Goal: Task Accomplishment & Management: Manage account settings

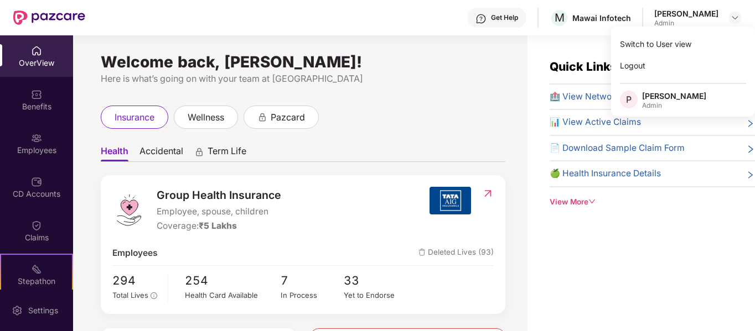
click at [411, 91] on div "Welcome back, [PERSON_NAME]! Here is what’s going on with your team at Pazcare …" at bounding box center [300, 189] width 454 height 309
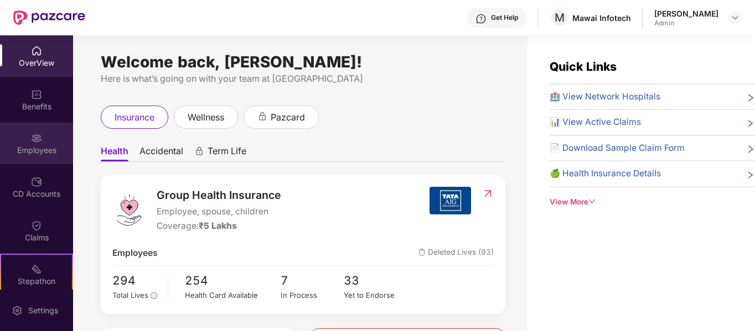
click at [34, 131] on div "Employees" at bounding box center [36, 143] width 73 height 41
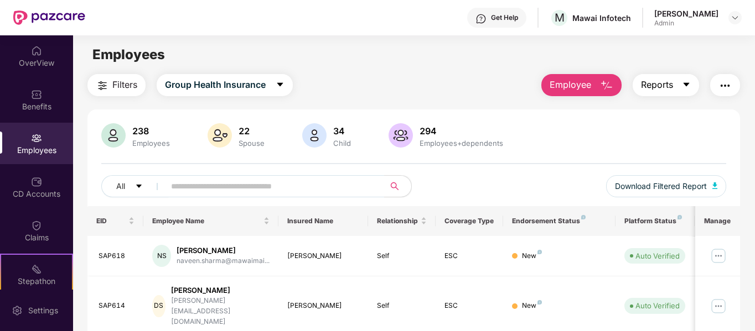
click at [682, 86] on button "Reports" at bounding box center [665, 85] width 66 height 22
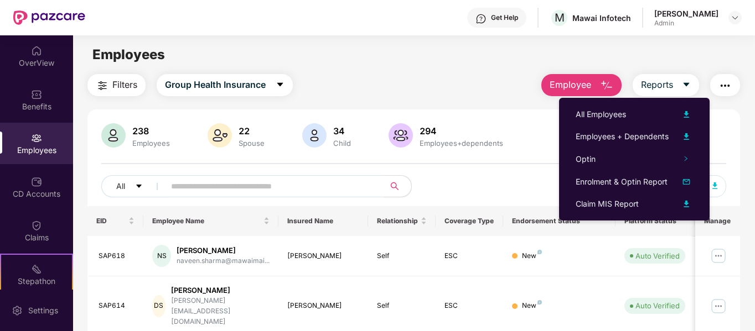
click at [731, 79] on img "button" at bounding box center [724, 85] width 13 height 13
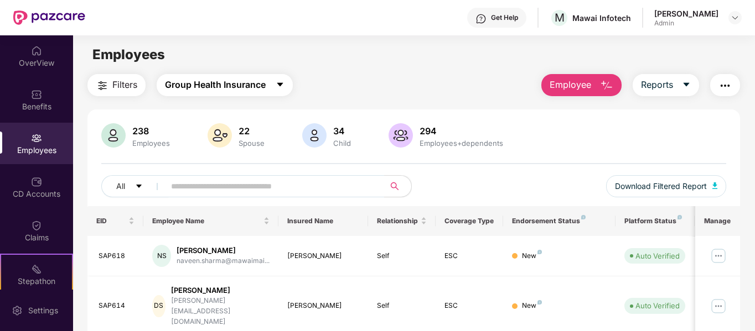
click at [275, 87] on icon "caret-down" at bounding box center [279, 84] width 9 height 9
click at [358, 66] on main "Employees Filters Group Health Insurance Employee Reports 238 Employees 22 Spou…" at bounding box center [413, 200] width 681 height 331
click at [722, 84] on img "button" at bounding box center [724, 85] width 13 height 13
click at [232, 190] on input "text" at bounding box center [270, 186] width 199 height 17
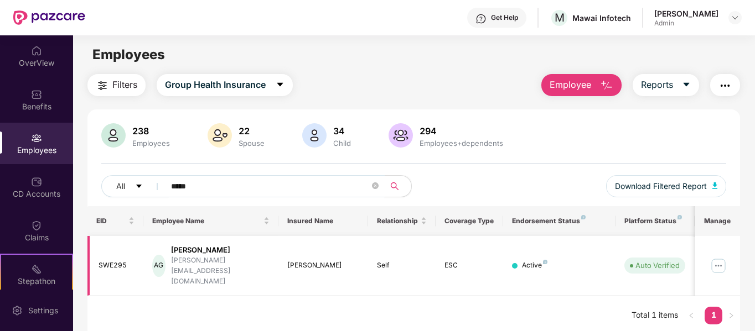
type input "*****"
click at [719, 257] on img at bounding box center [718, 266] width 18 height 18
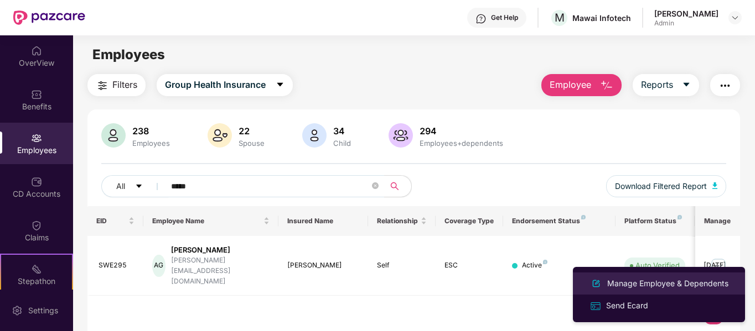
click at [656, 279] on div "Manage Employee & Dependents" at bounding box center [668, 284] width 126 height 12
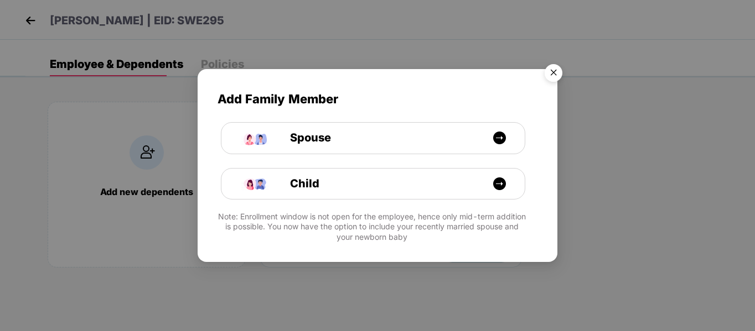
click at [552, 77] on img "Close" at bounding box center [553, 74] width 31 height 31
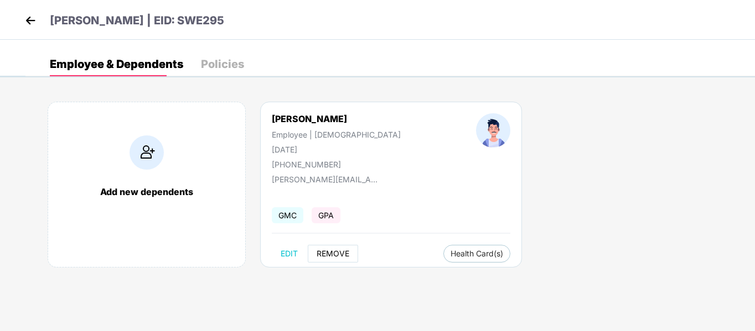
click at [328, 253] on span "REMOVE" at bounding box center [332, 253] width 33 height 9
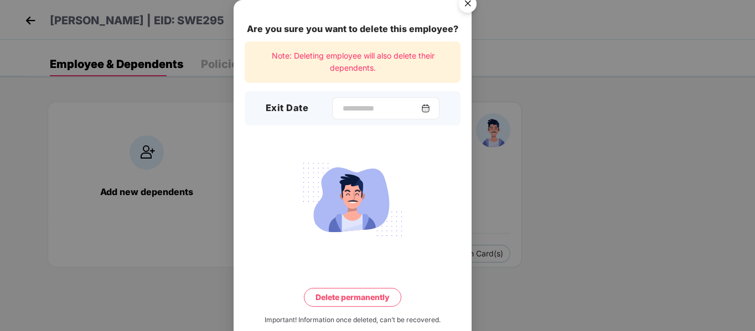
click at [425, 104] on img at bounding box center [425, 108] width 9 height 9
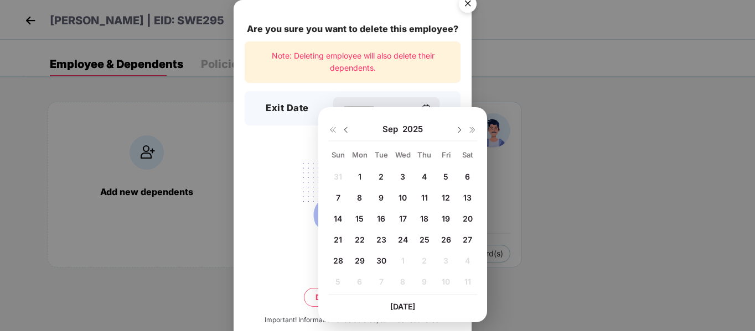
click at [377, 263] on span "30" at bounding box center [381, 260] width 10 height 9
type input "**********"
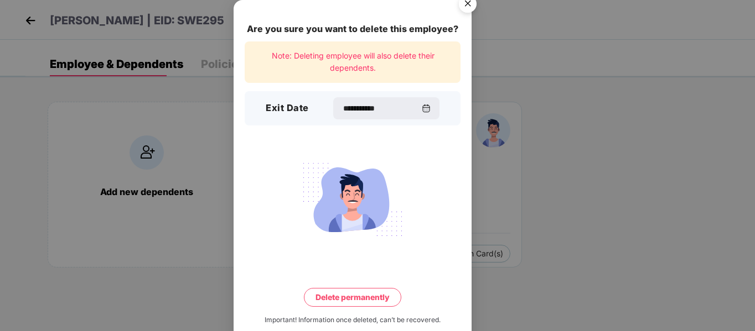
click at [350, 292] on button "Delete permanently" at bounding box center [352, 297] width 97 height 19
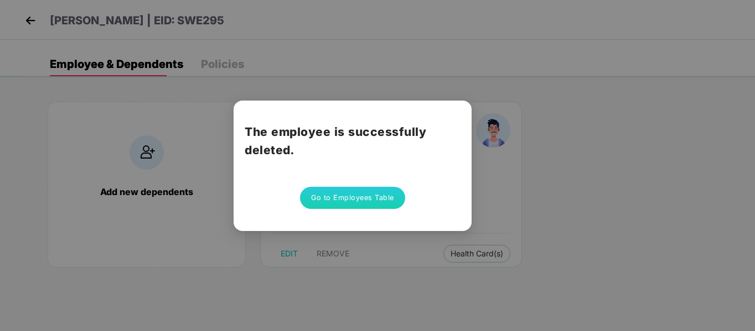
click at [339, 187] on button "Go to Employees Table" at bounding box center [352, 198] width 105 height 22
